Goal: Information Seeking & Learning: Learn about a topic

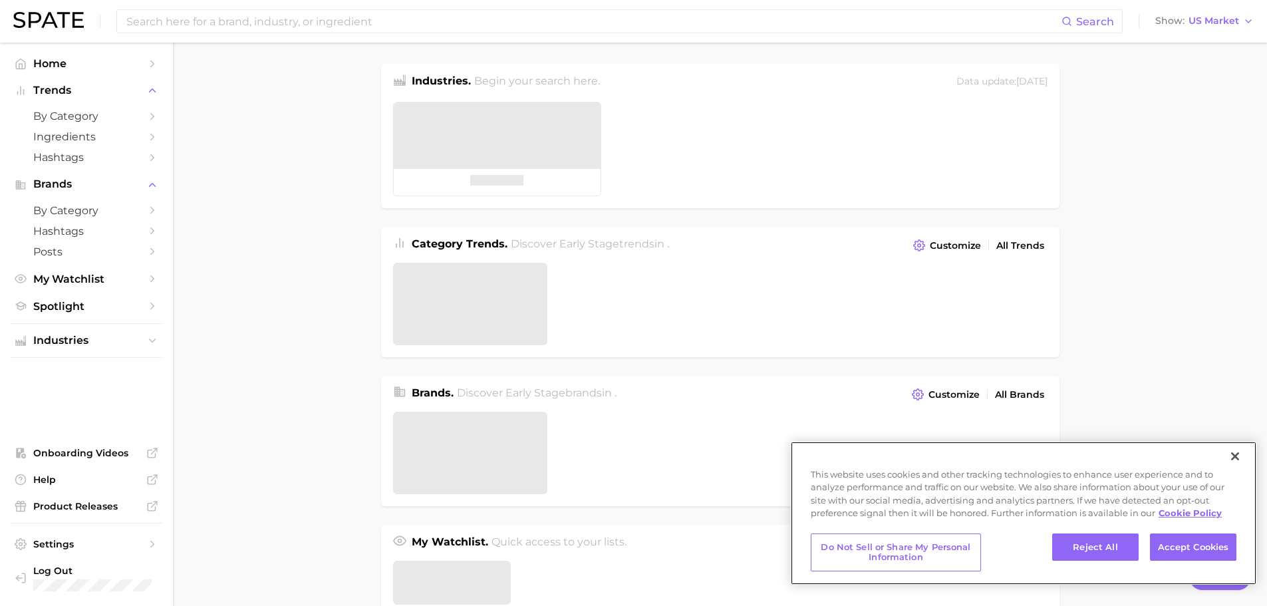
type textarea "x"
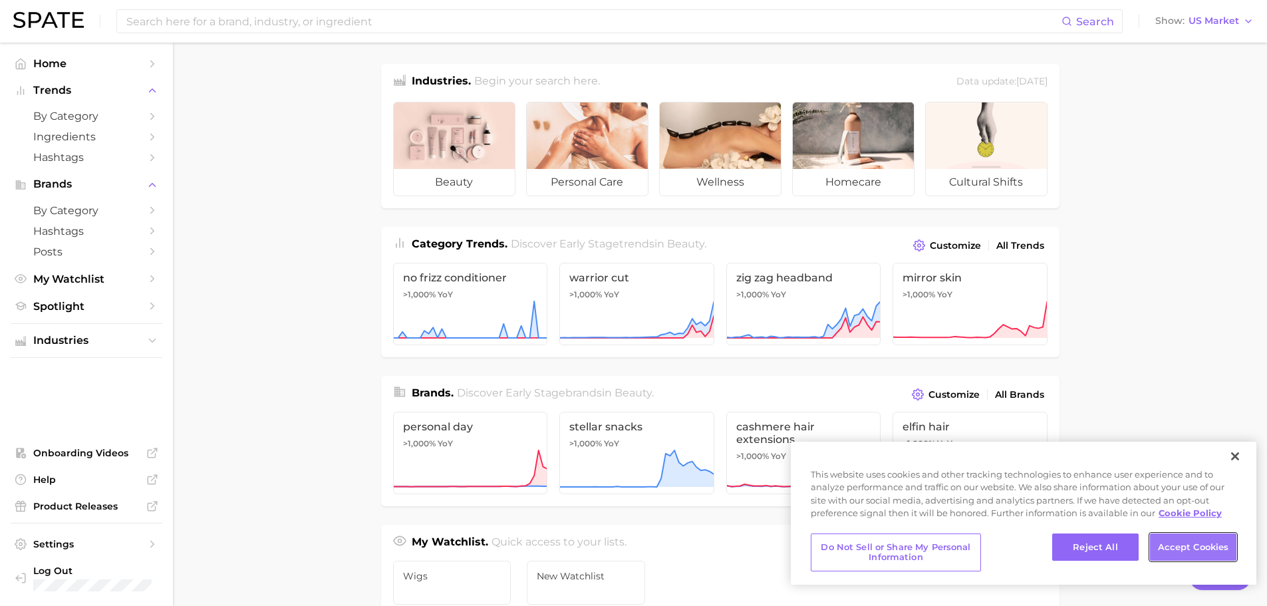
click at [1162, 546] on button "Accept Cookies" at bounding box center [1193, 547] width 86 height 28
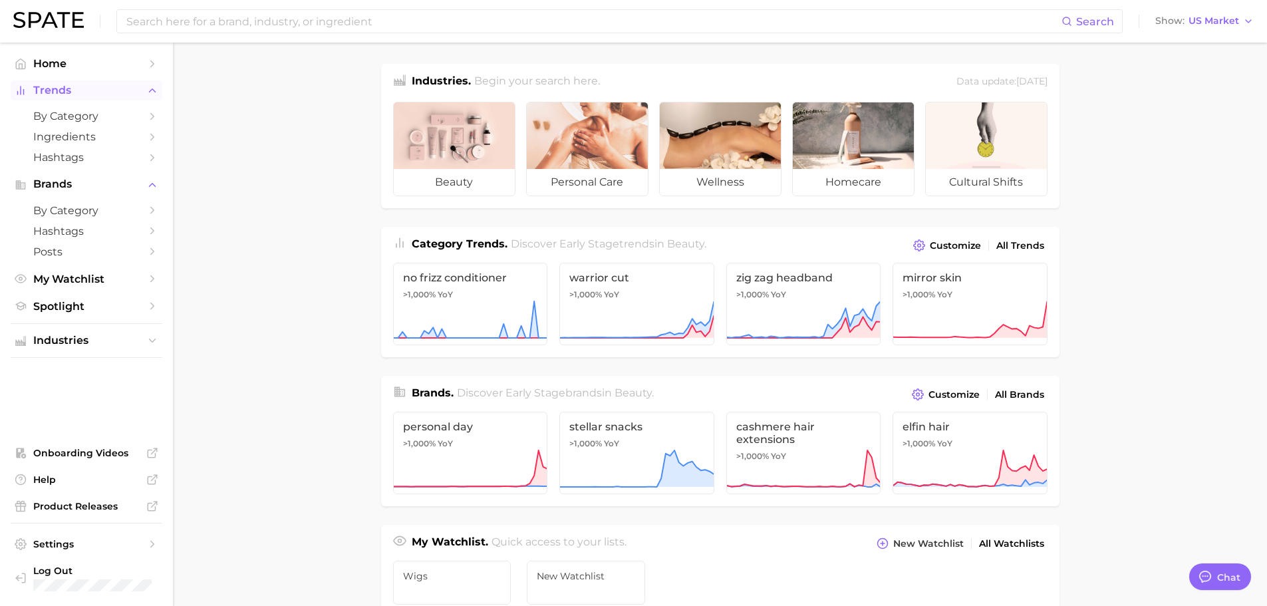
click at [43, 92] on span "Trends" at bounding box center [86, 90] width 106 height 12
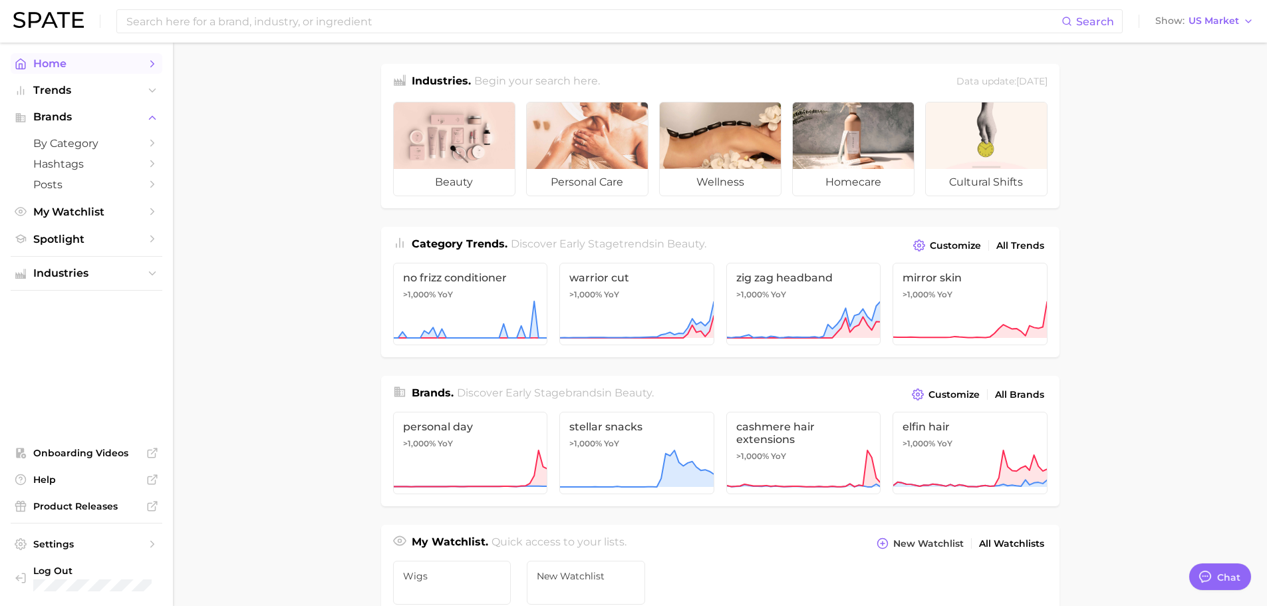
click at [52, 63] on span "Home" at bounding box center [86, 63] width 106 height 13
click at [152, 61] on icon "Sidebar" at bounding box center [152, 64] width 12 height 12
click at [98, 94] on span "Trends" at bounding box center [86, 90] width 106 height 12
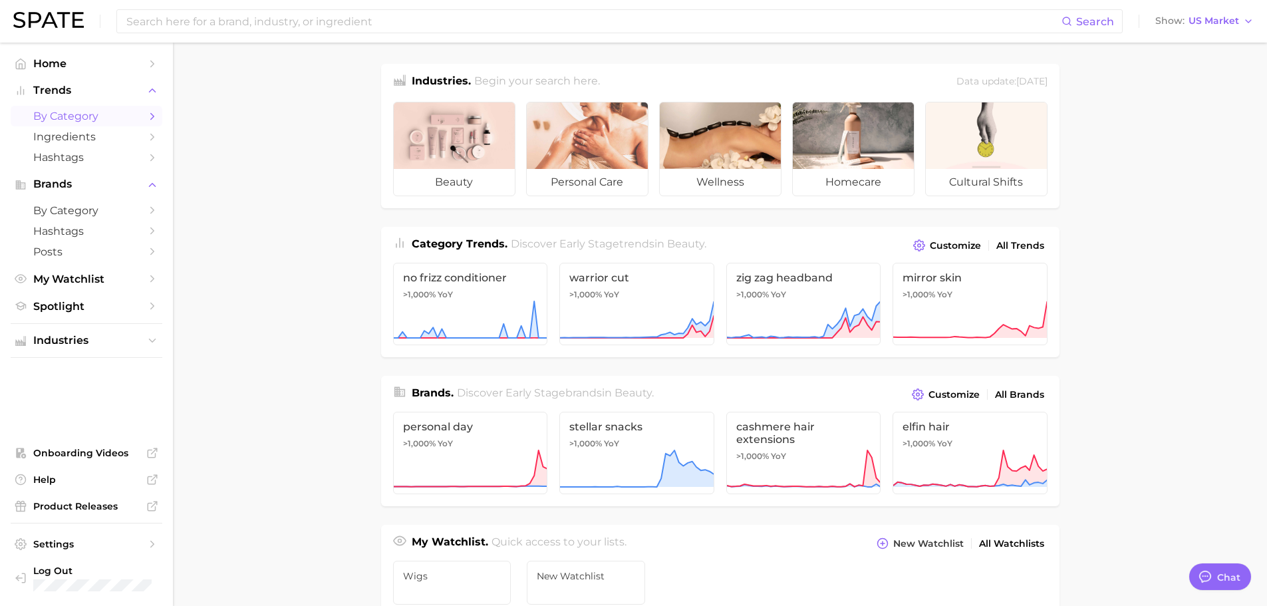
click at [92, 120] on span "by Category" at bounding box center [86, 116] width 106 height 13
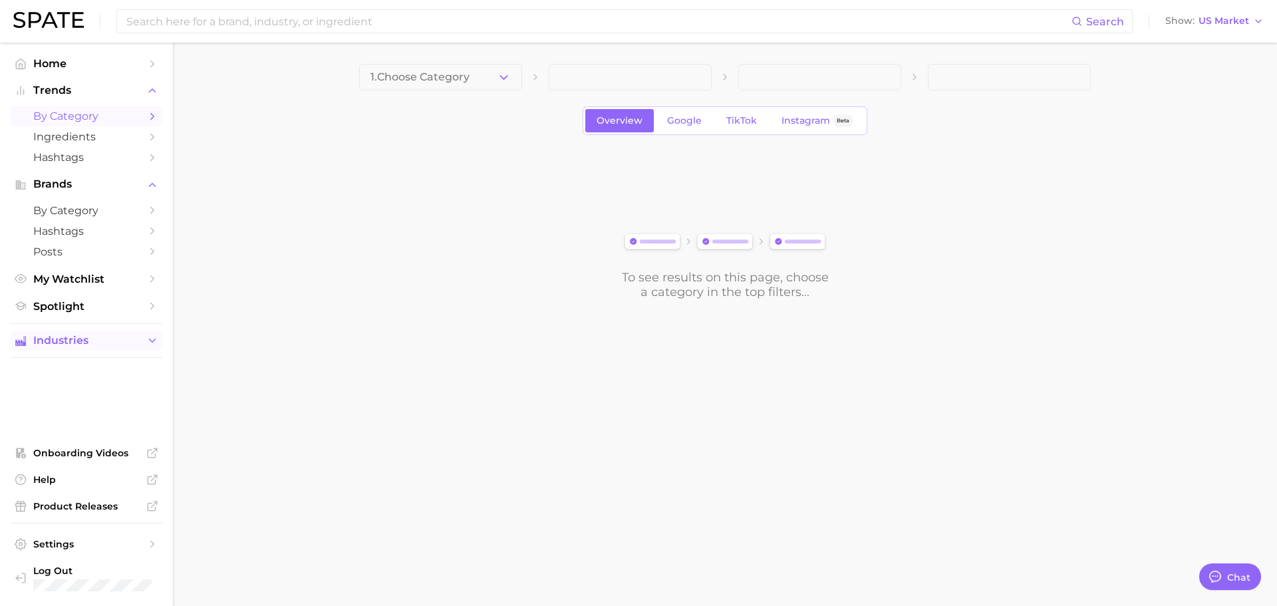
click at [76, 342] on span "Industries" at bounding box center [86, 340] width 106 height 12
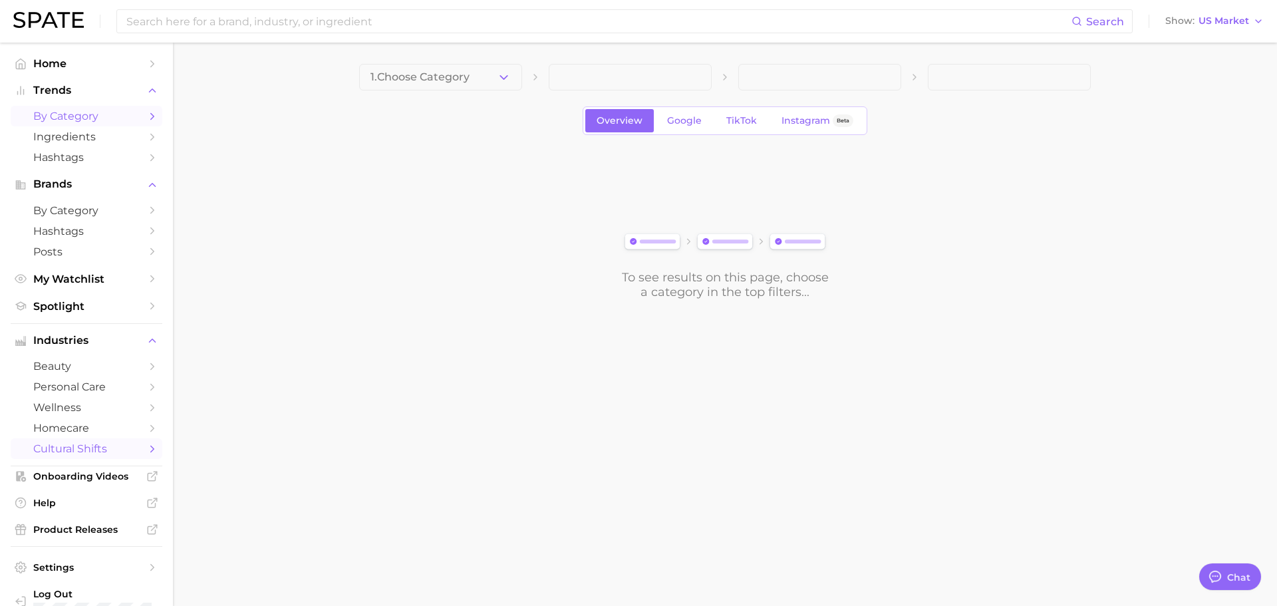
click at [95, 447] on span "cultural shifts" at bounding box center [86, 448] width 106 height 13
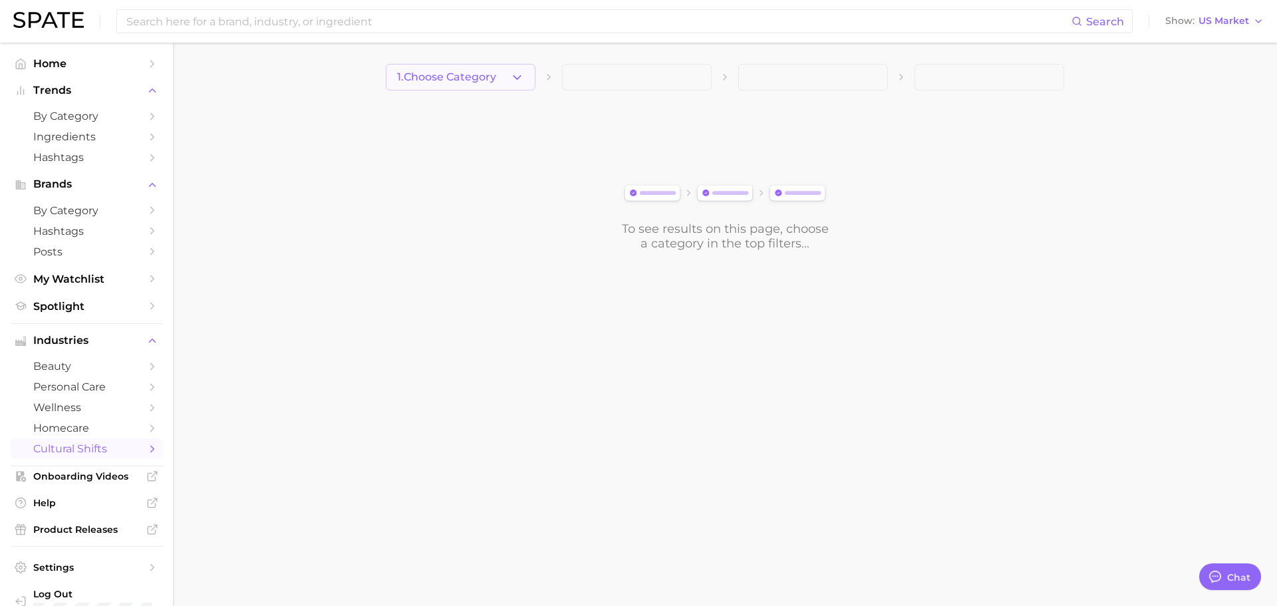
click at [438, 72] on span "1. Choose Category" at bounding box center [446, 77] width 99 height 12
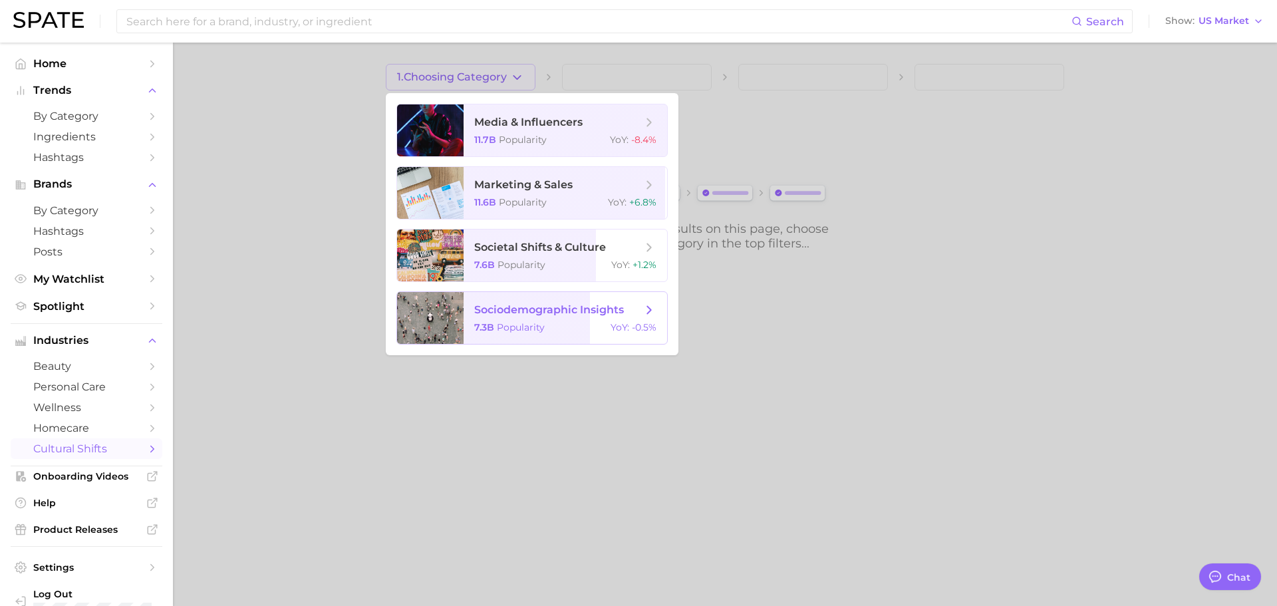
click at [547, 328] on div "7.3b Popularity YoY : -0.5%" at bounding box center [565, 327] width 182 height 12
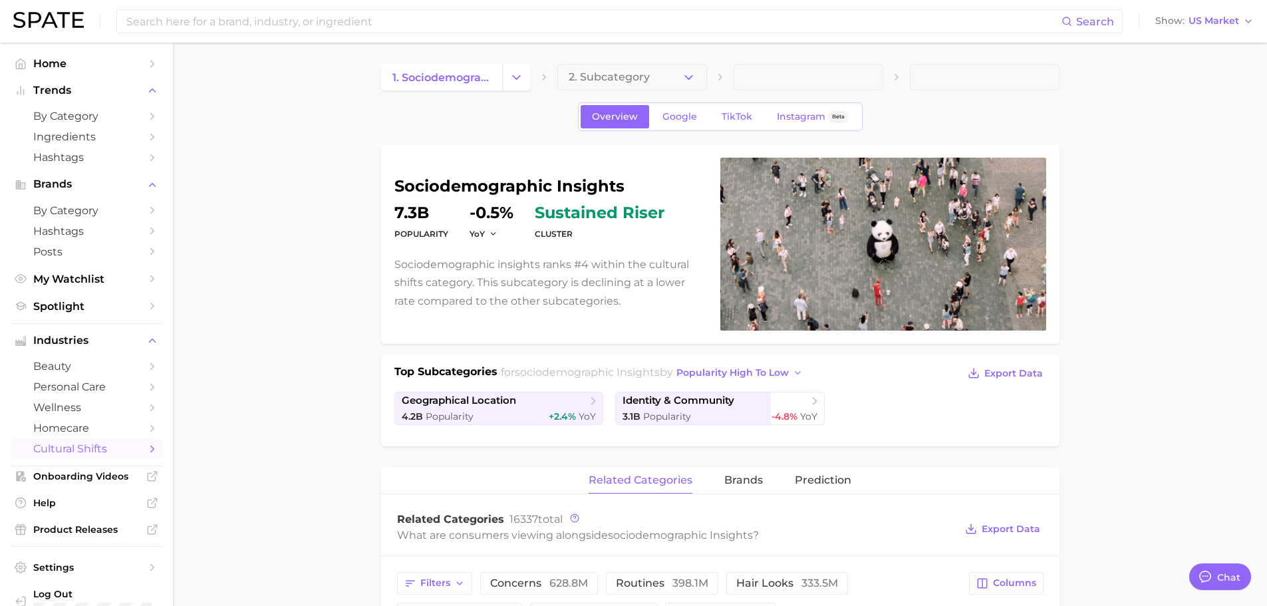
type textarea "x"
click at [65, 428] on span "homecare" at bounding box center [86, 428] width 106 height 13
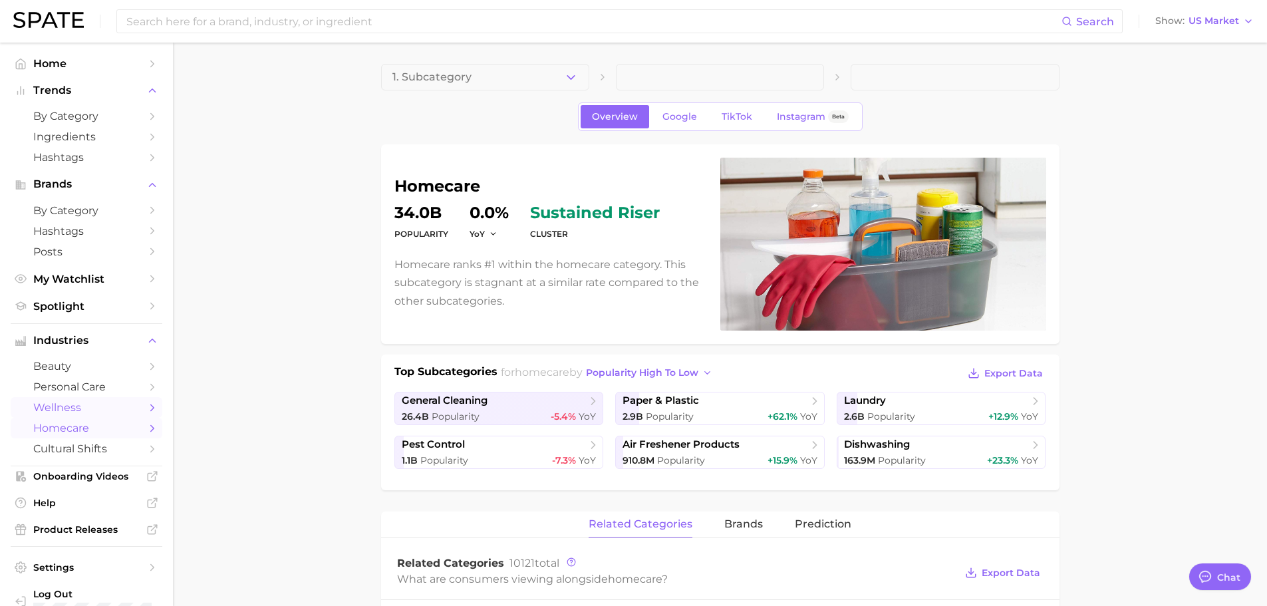
click at [40, 406] on span "wellness" at bounding box center [86, 407] width 106 height 13
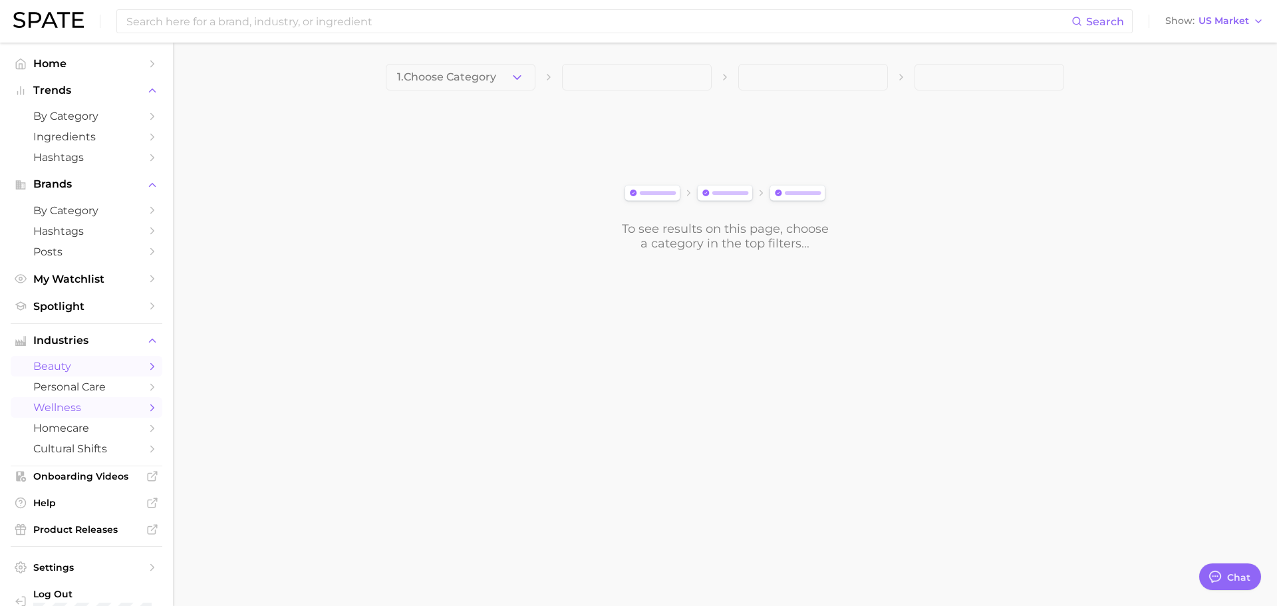
click at [53, 372] on span "beauty" at bounding box center [86, 366] width 106 height 13
click at [52, 119] on span "by Category" at bounding box center [86, 116] width 106 height 13
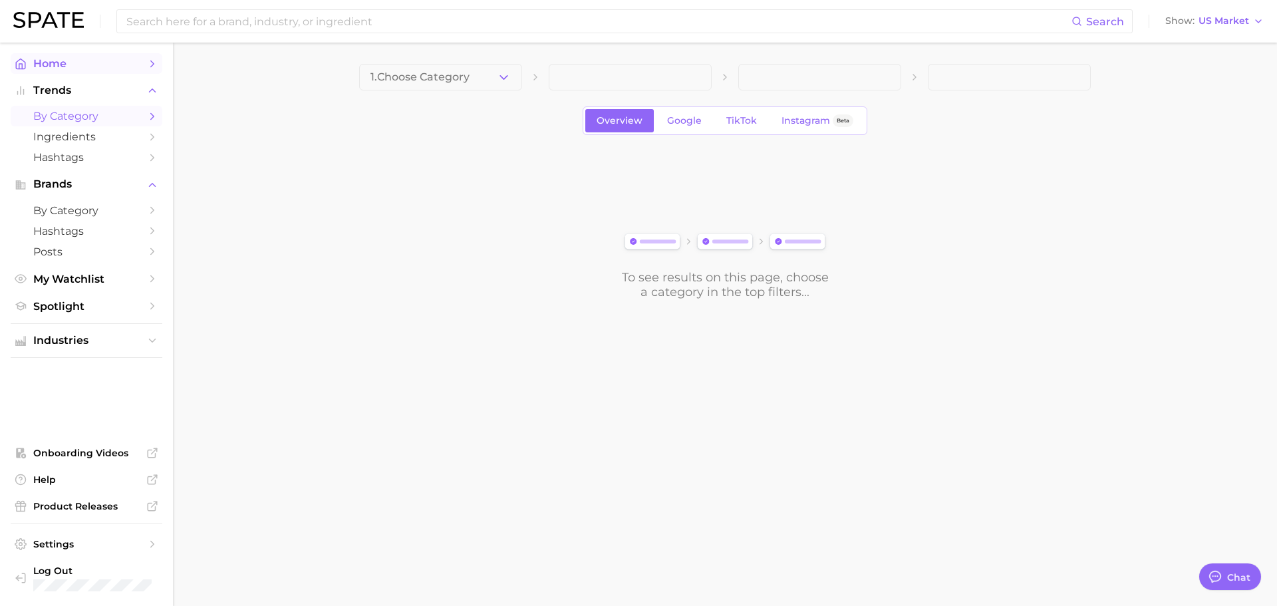
click at [55, 66] on span "Home" at bounding box center [86, 63] width 106 height 13
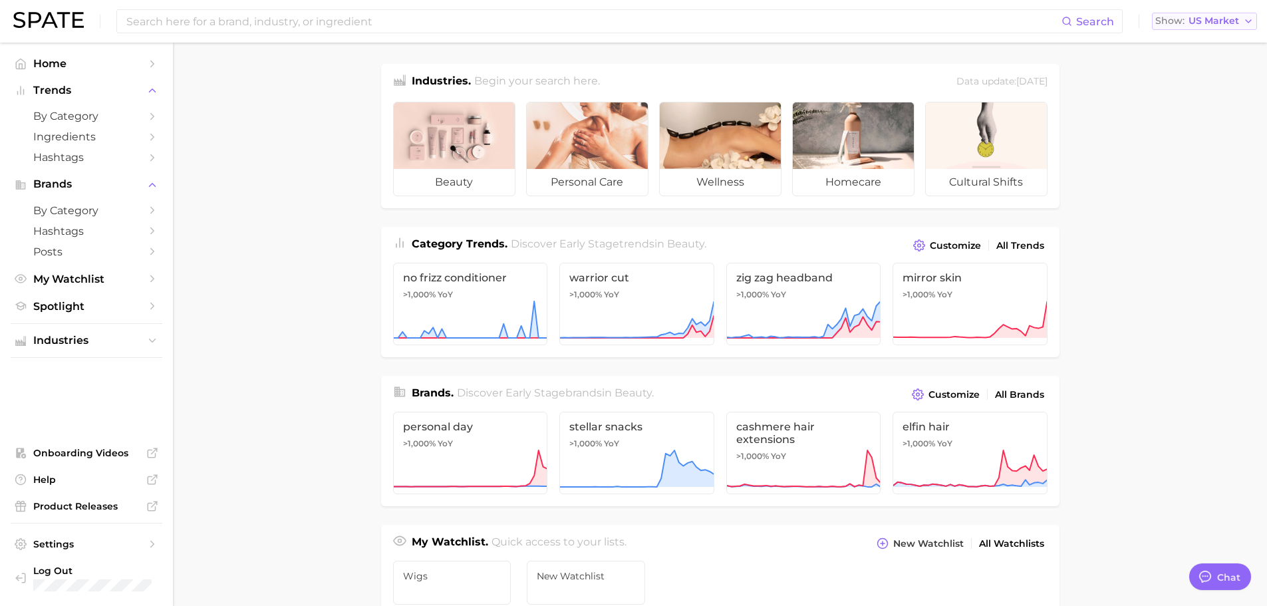
click at [1202, 21] on span "US Market" at bounding box center [1213, 20] width 51 height 7
click at [1195, 20] on span "US Market" at bounding box center [1213, 20] width 51 height 7
click at [59, 120] on span "by Category" at bounding box center [86, 116] width 106 height 13
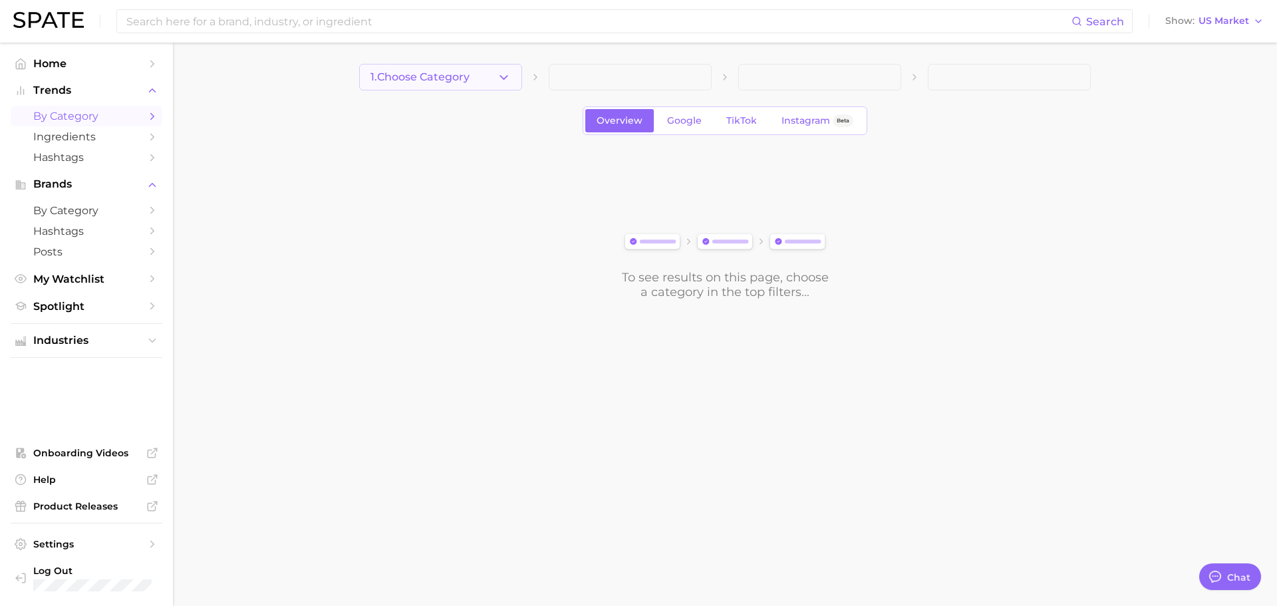
click at [442, 76] on span "1. Choose Category" at bounding box center [419, 77] width 99 height 12
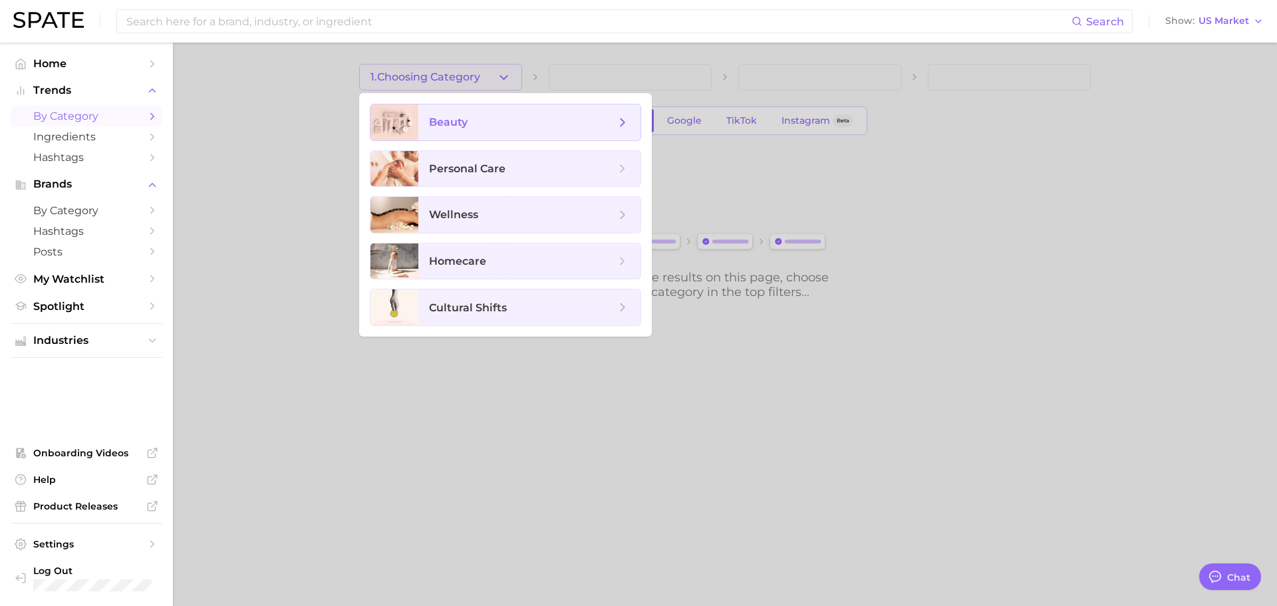
click at [447, 122] on span "beauty" at bounding box center [448, 122] width 39 height 13
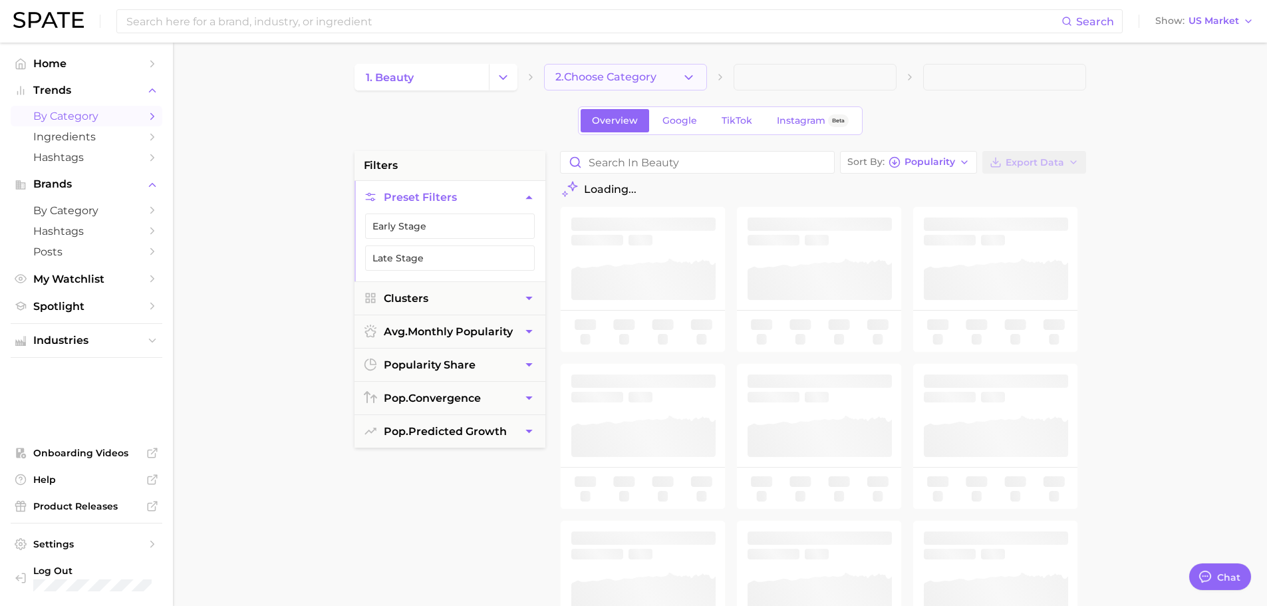
click at [634, 80] on span "2. Choose Category" at bounding box center [605, 77] width 101 height 12
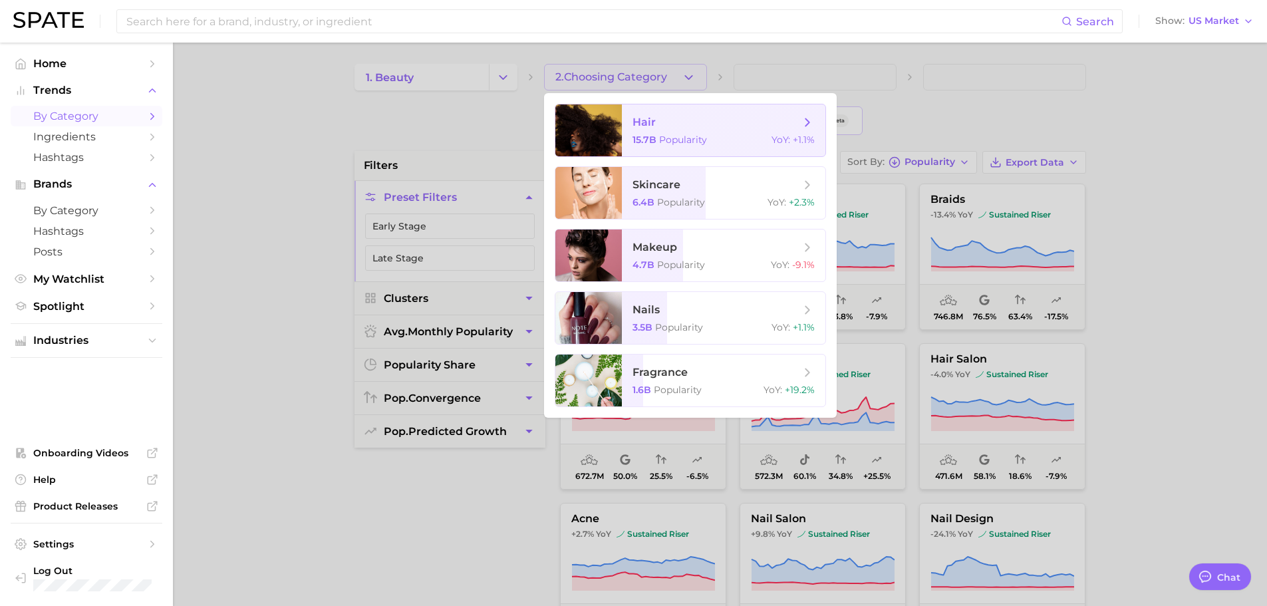
click at [643, 118] on span "hair" at bounding box center [643, 122] width 23 height 13
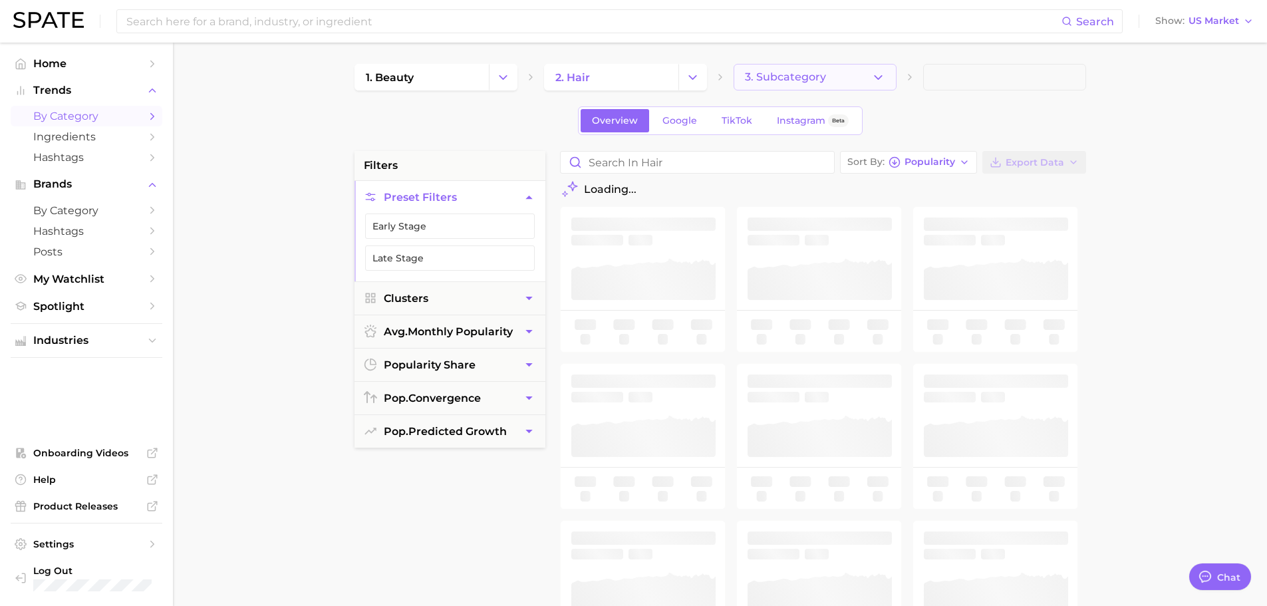
click at [793, 79] on span "3. Subcategory" at bounding box center [785, 77] width 81 height 12
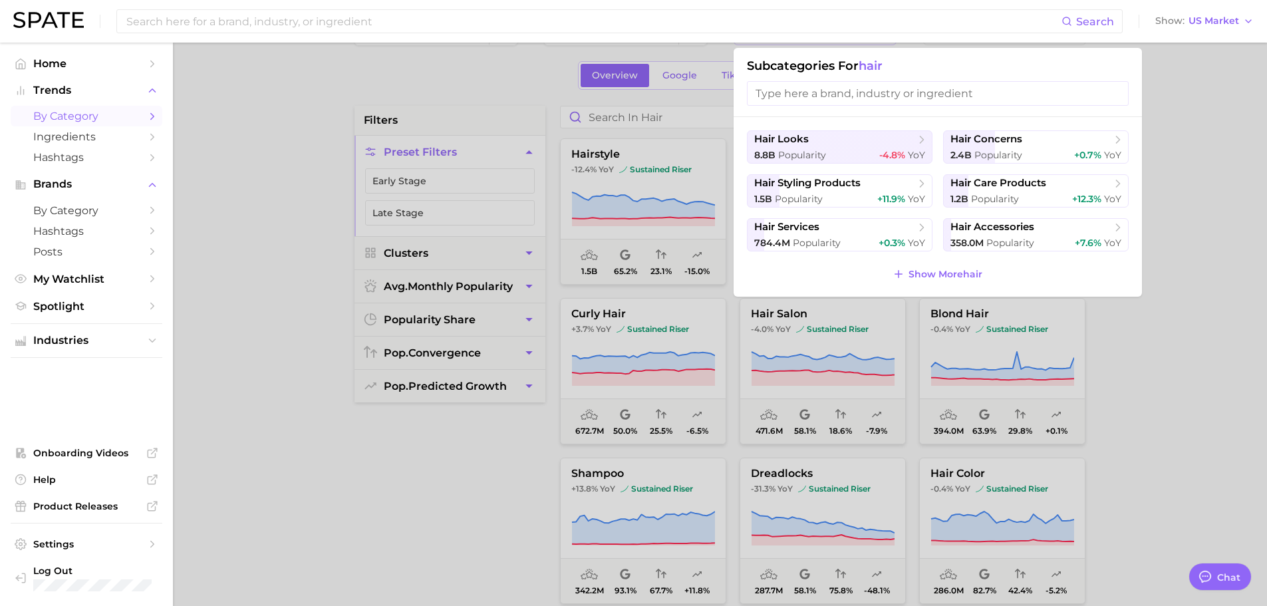
scroll to position [66, 0]
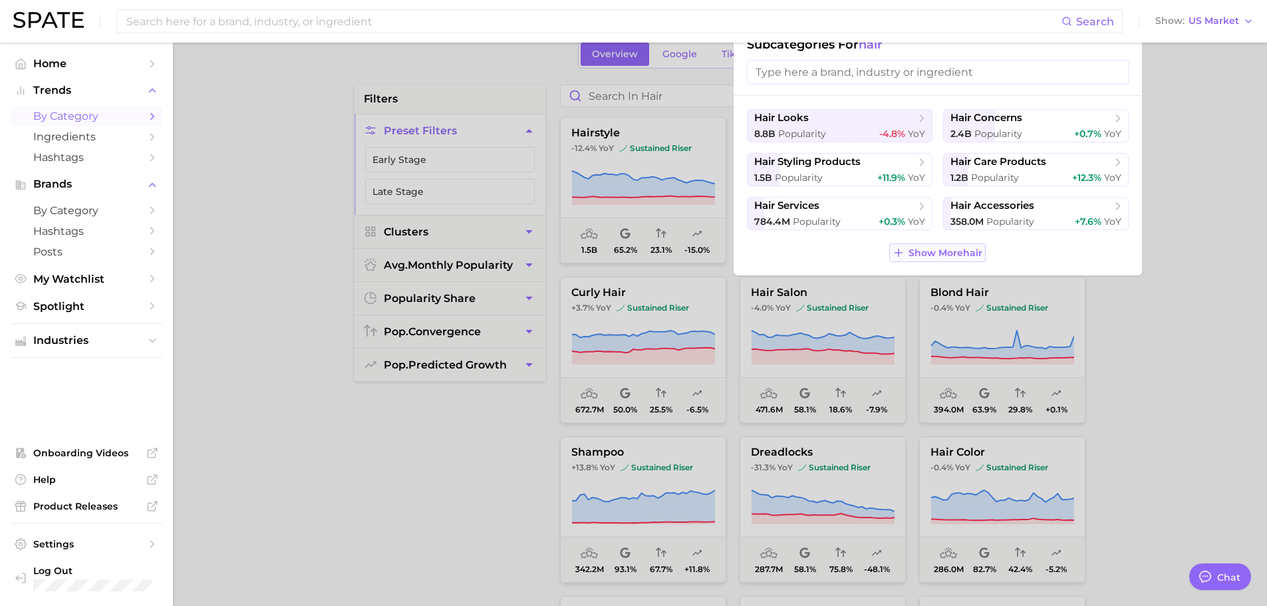
click at [927, 249] on span "Show More hair" at bounding box center [945, 252] width 74 height 11
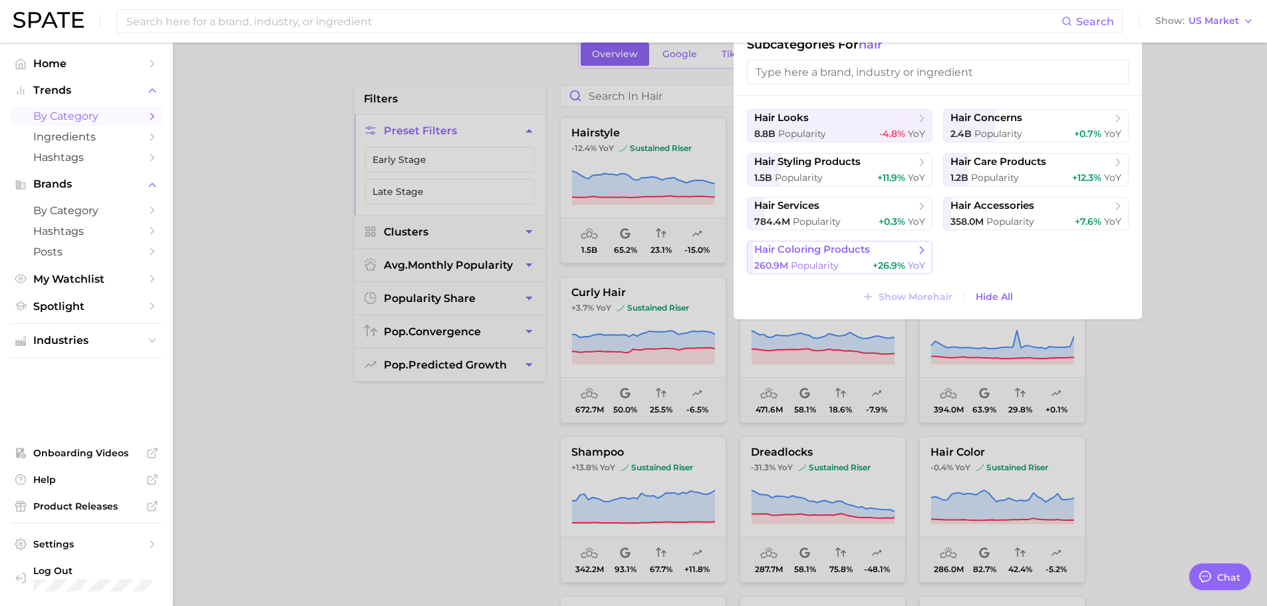
click at [874, 261] on span "+26.9%" at bounding box center [888, 265] width 33 height 12
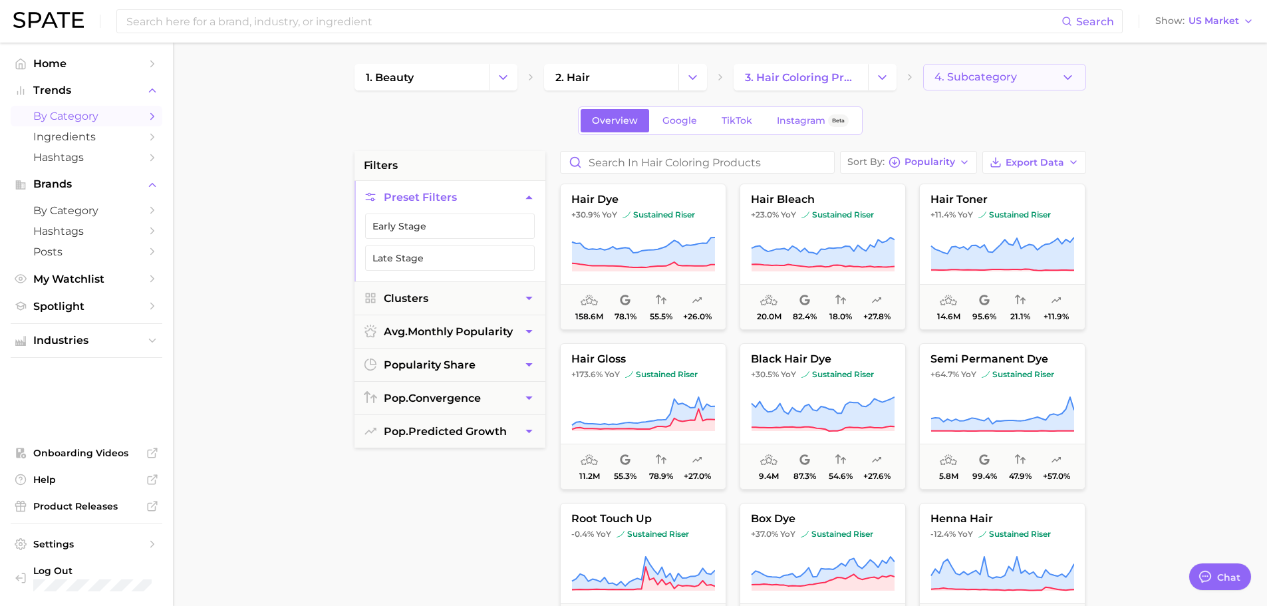
click at [961, 78] on span "4. Subcategory" at bounding box center [975, 77] width 82 height 12
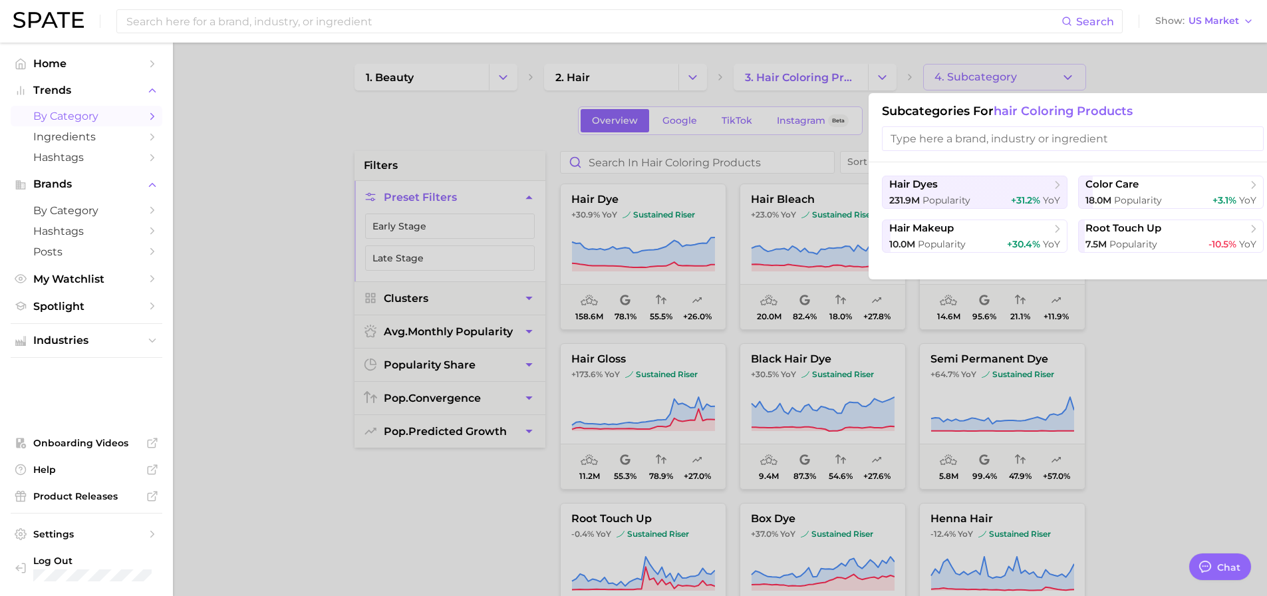
click at [211, 114] on div at bounding box center [633, 298] width 1267 height 596
